Goal: Task Accomplishment & Management: Manage account settings

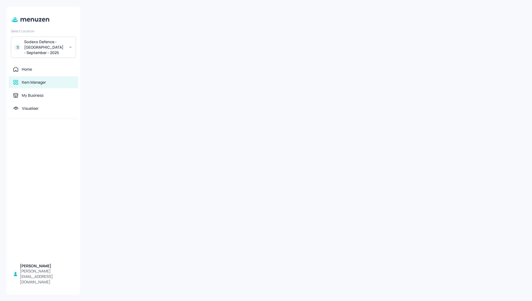
click at [51, 49] on div "Sodexo Defence - Colchester - September - 2025" at bounding box center [44, 47] width 41 height 16
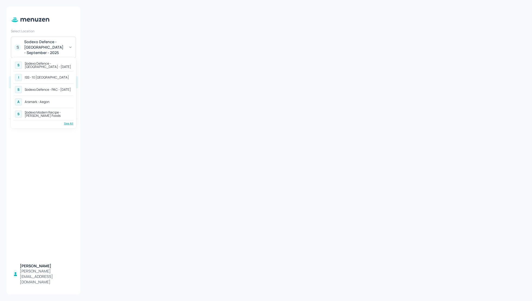
click at [46, 77] on div "ISS - 10 [GEOGRAPHIC_DATA]" at bounding box center [47, 77] width 44 height 3
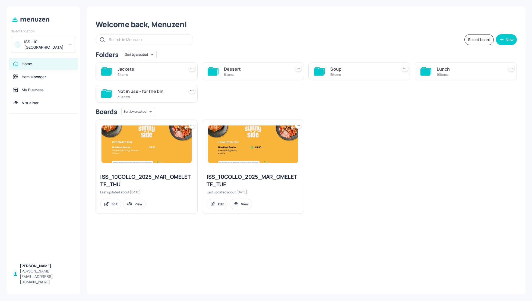
click at [362, 39] on div "Select board New" at bounding box center [305, 39] width 421 height 11
click at [340, 69] on div "Soup" at bounding box center [362, 69] width 65 height 7
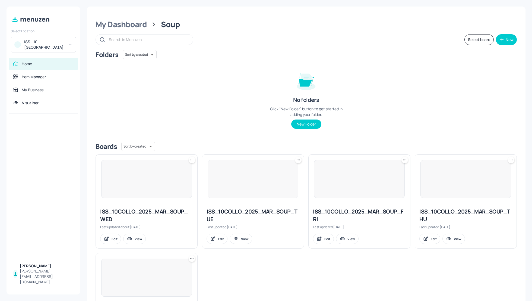
click at [429, 94] on div "Folders Sort by created id ​ No folders Click “New Folder” button to get starte…" at bounding box center [305, 93] width 421 height 87
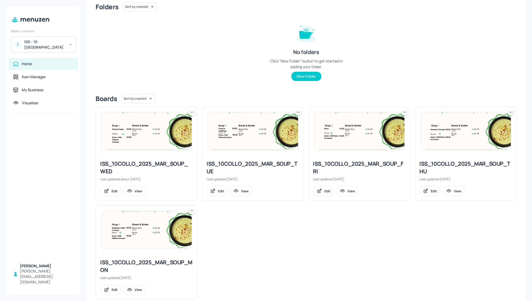
scroll to position [59, 0]
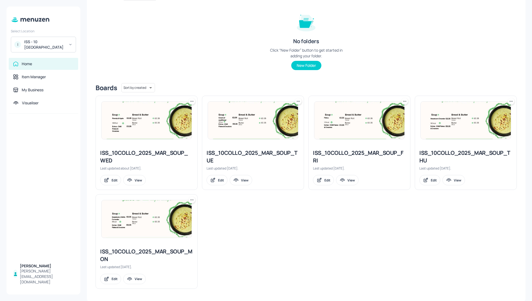
click at [130, 251] on div "ISS_10COLLO_2025_MAR_SOUP_MON" at bounding box center [146, 254] width 93 height 15
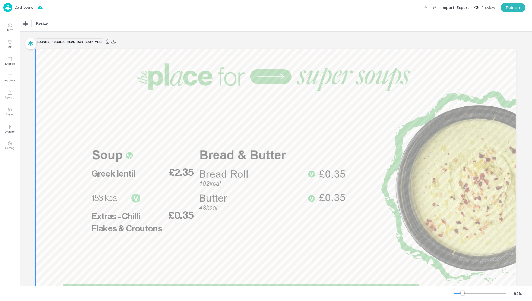
click at [94, 165] on div at bounding box center [276, 184] width 480 height 270
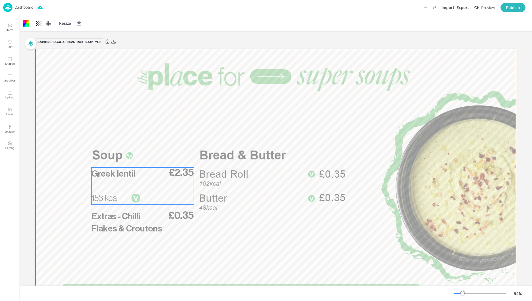
click at [123, 175] on span "Greek lentil" at bounding box center [113, 173] width 44 height 9
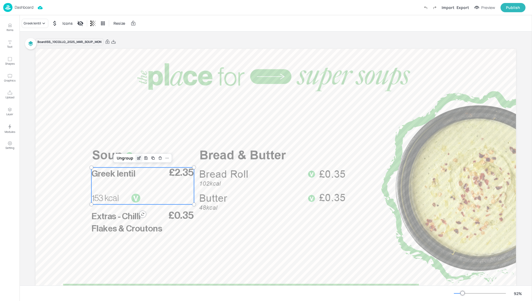
click at [137, 158] on icon "Edit Item" at bounding box center [139, 158] width 5 height 4
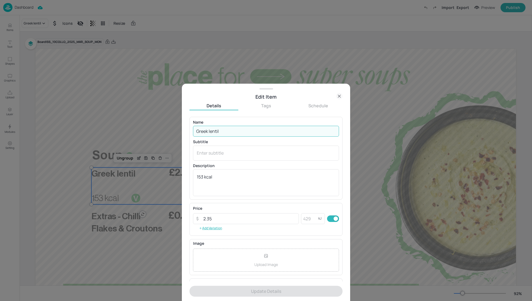
click at [212, 131] on input "Greek lentil" at bounding box center [266, 131] width 146 height 11
paste input "Courgette, Spinach & Mint Kcal 97"
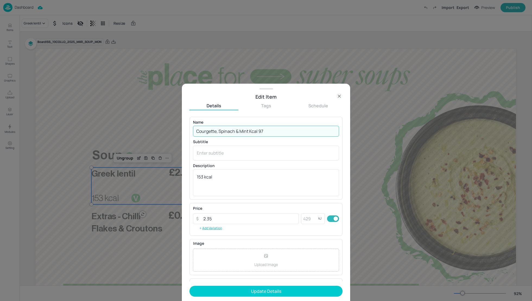
drag, startPoint x: 267, startPoint y: 131, endPoint x: 249, endPoint y: 131, distance: 17.6
click at [249, 131] on input "Courgette, Spinach & Mint Kcal 97" at bounding box center [266, 131] width 146 height 11
paste input "text"
type input "Courgette, Spinach & Mint"
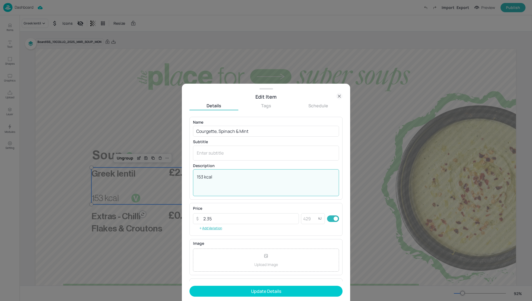
click at [215, 176] on textarea "153 kcal" at bounding box center [266, 183] width 138 height 18
drag, startPoint x: 214, startPoint y: 177, endPoint x: 176, endPoint y: 176, distance: 37.7
click at [176, 176] on div "Edit Item Details Tags Schedule Name Courgette, Spinach & Mint ​ Subtitle x ​ D…" at bounding box center [266, 150] width 532 height 301
paste textarea "Kcal 97"
click at [211, 175] on textarea "Kcal 97" at bounding box center [266, 183] width 138 height 18
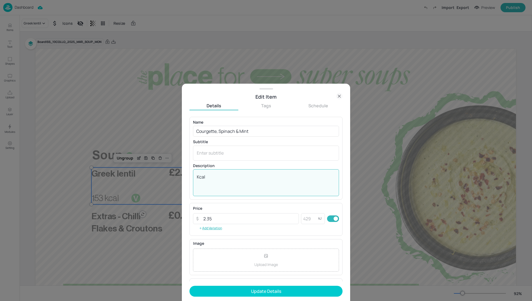
click at [196, 175] on div "Kcal x ​" at bounding box center [266, 182] width 146 height 27
click at [195, 176] on div "Kcal x ​" at bounding box center [266, 182] width 146 height 27
click at [197, 176] on textarea "Kcal" at bounding box center [266, 183] width 138 height 18
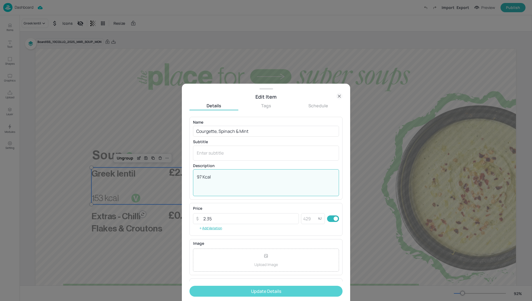
type textarea "97 Kcal"
click at [278, 291] on button "Update Details" at bounding box center [265, 290] width 153 height 11
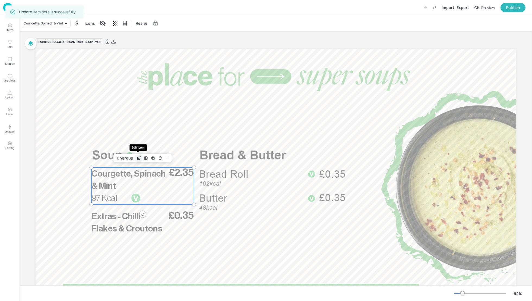
click at [137, 158] on icon "Edit Item" at bounding box center [138, 158] width 2 height 2
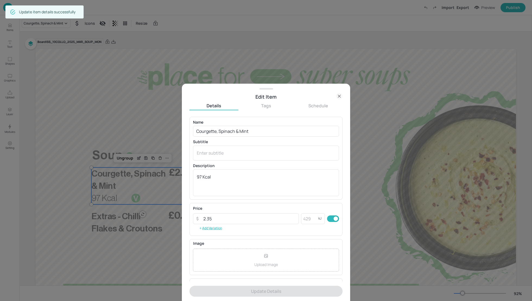
scroll to position [36, 0]
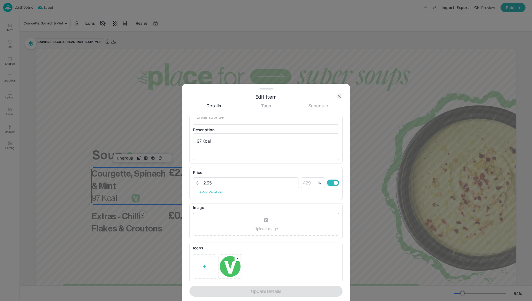
click at [235, 259] on rect at bounding box center [237, 258] width 4 height 4
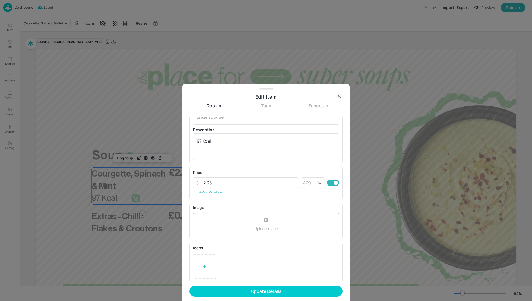
click at [201, 263] on div at bounding box center [204, 266] width 23 height 24
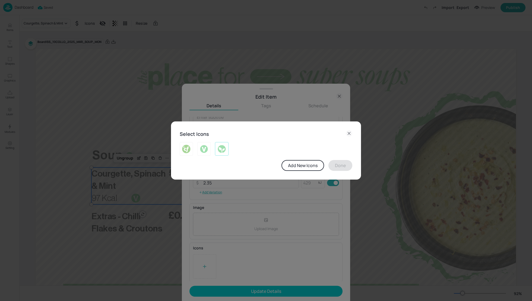
click at [221, 150] on img at bounding box center [221, 148] width 8 height 9
click at [344, 168] on button "Done" at bounding box center [340, 165] width 24 height 11
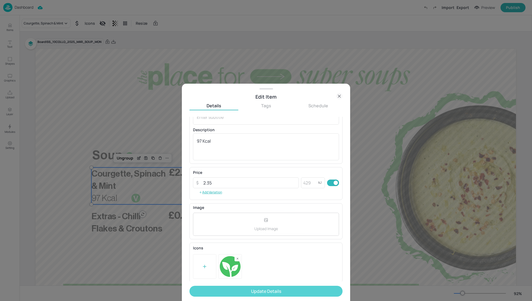
click at [274, 292] on button "Update Details" at bounding box center [265, 290] width 153 height 11
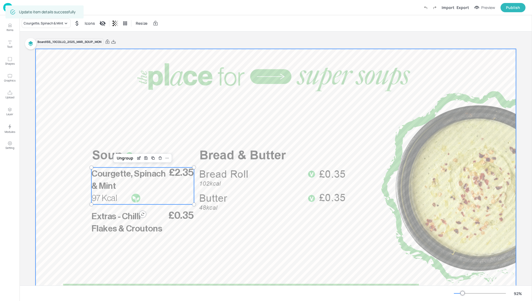
click at [215, 118] on div at bounding box center [276, 184] width 480 height 270
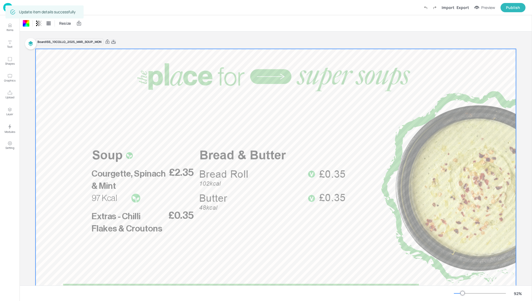
click at [114, 41] on icon at bounding box center [113, 41] width 5 height 5
